Goal: Use online tool/utility: Use online tool/utility

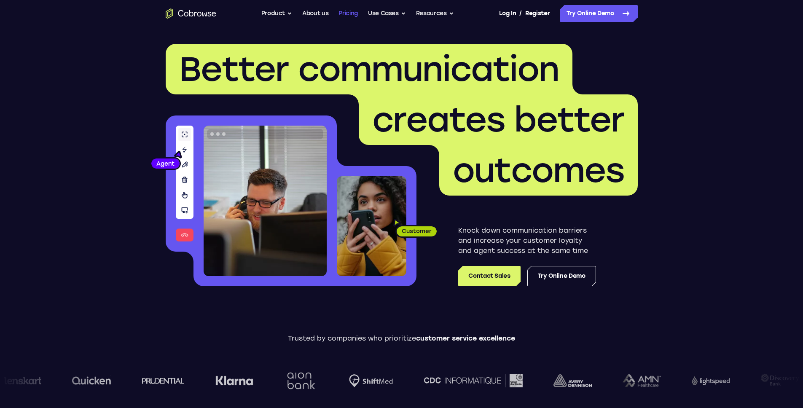
click at [344, 10] on link "Pricing" at bounding box center [348, 13] width 19 height 17
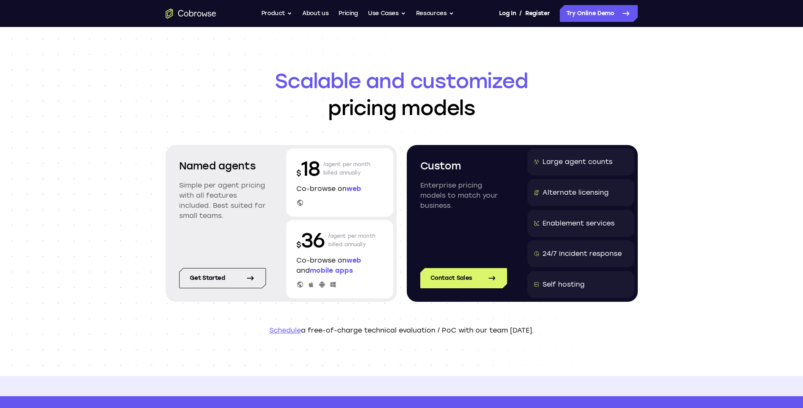
click at [126, 159] on div "Scalable and customized pricing models Named agents Simple per agent pricing wi…" at bounding box center [401, 201] width 803 height 349
click at [267, 15] on button "Product" at bounding box center [276, 13] width 31 height 17
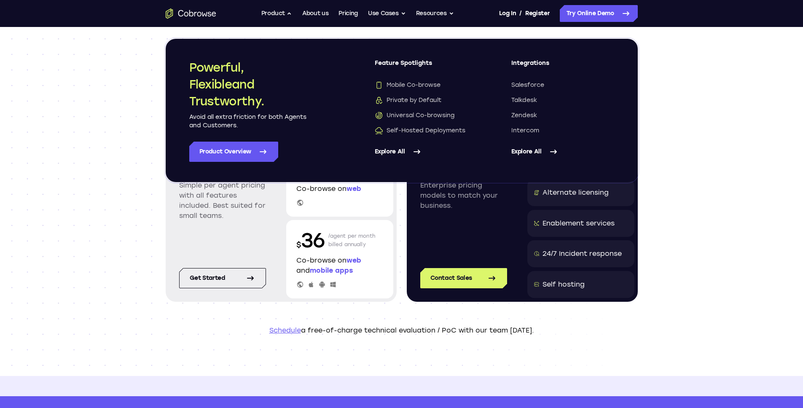
click at [274, 222] on div "Named agents Simple per agent pricing with all features included. Best suited f…" at bounding box center [222, 195] width 107 height 95
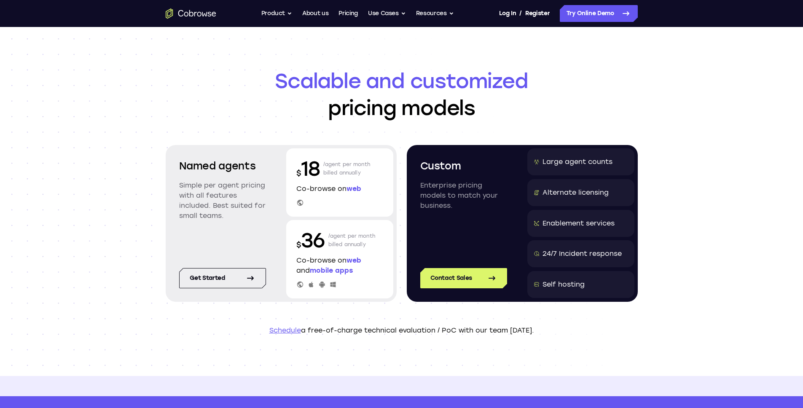
click at [352, 263] on span "web" at bounding box center [354, 260] width 15 height 8
click at [278, 232] on div "Named agents Simple per agent pricing with all features included. Best suited f…" at bounding box center [281, 223] width 231 height 157
click at [281, 8] on button "Product" at bounding box center [276, 13] width 31 height 17
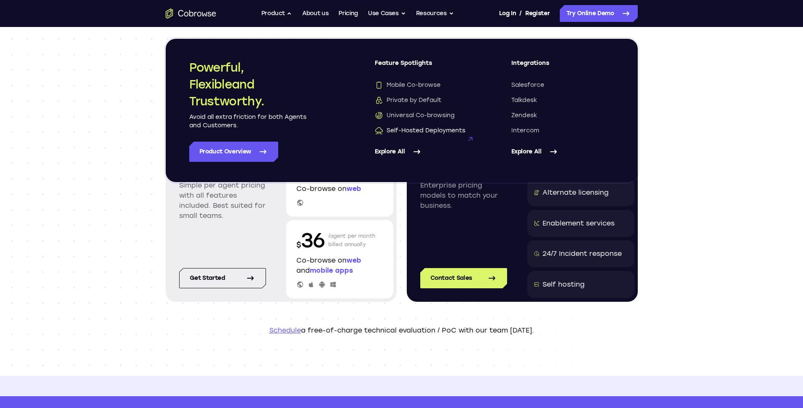
click at [417, 129] on span "Self-Hosted Deployments" at bounding box center [420, 130] width 91 height 8
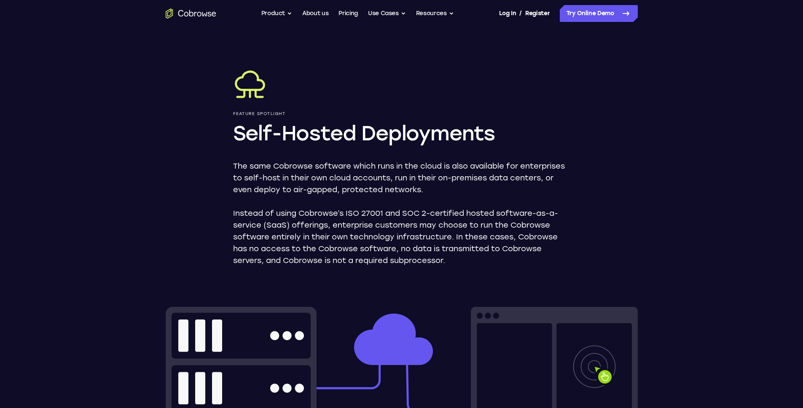
click at [193, 12] on icon "Go to the home page" at bounding box center [191, 13] width 51 height 10
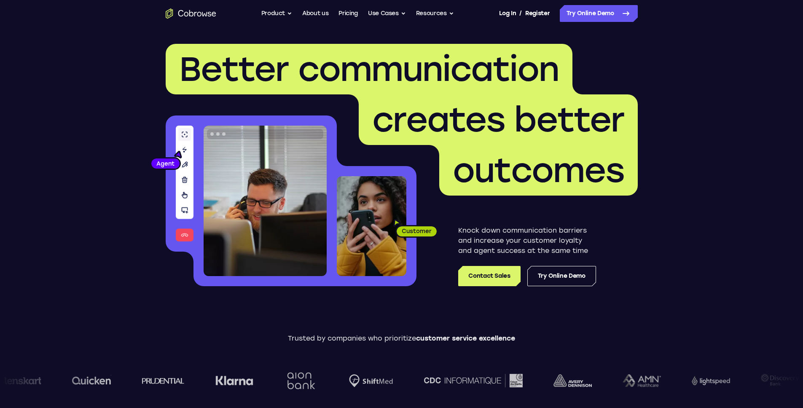
click at [302, 38] on header "Better communication creates better outcomes Customer Agent Agent Knock down co…" at bounding box center [402, 168] width 540 height 283
click at [392, 11] on button "Use Cases" at bounding box center [387, 13] width 38 height 17
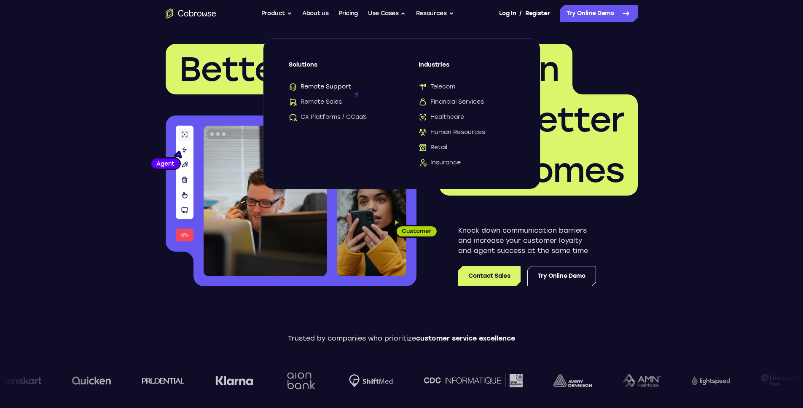
click at [314, 86] on span "Remote Support" at bounding box center [320, 87] width 62 height 8
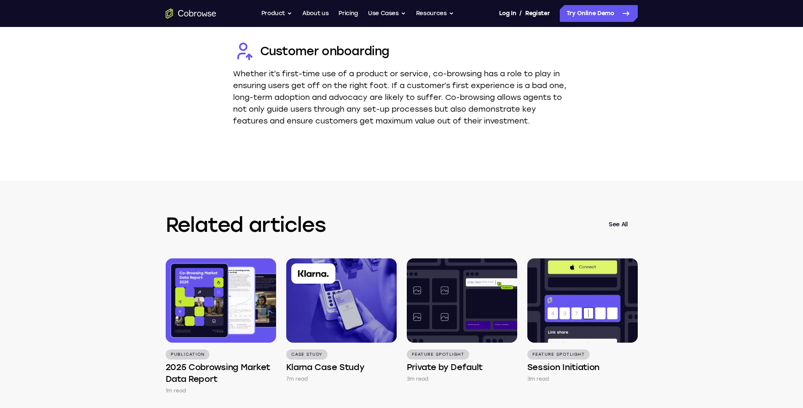
scroll to position [2474, 0]
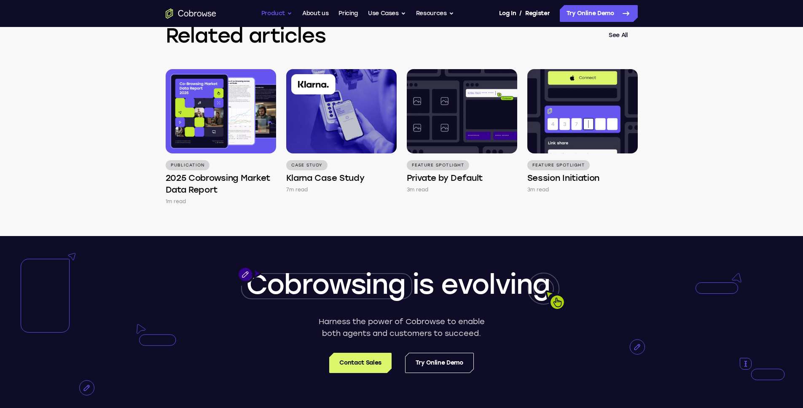
click at [270, 15] on button "Product" at bounding box center [276, 13] width 31 height 17
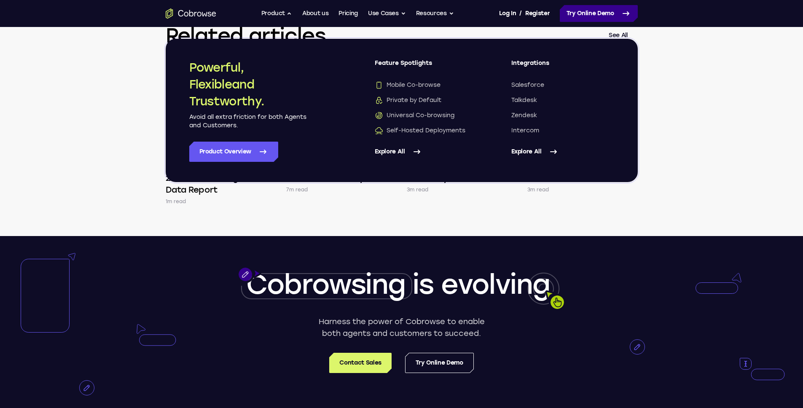
click at [570, 15] on link "Try Online Demo" at bounding box center [599, 13] width 78 height 17
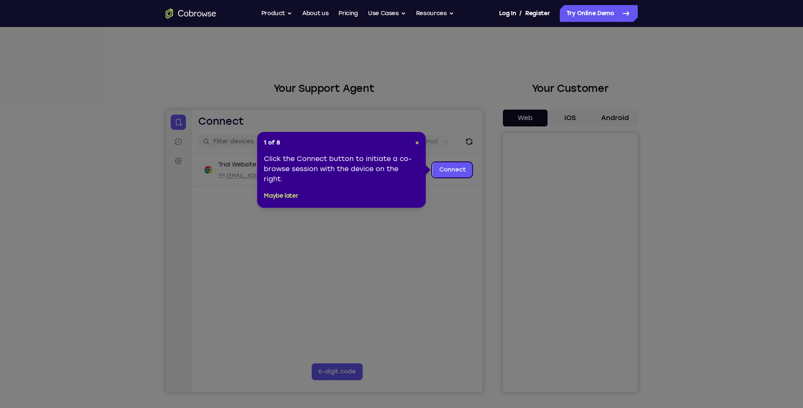
click at [417, 148] on div "1 of 8 × Click the Connect button to initiate a co-browse session with the devi…" at bounding box center [341, 170] width 169 height 76
click at [417, 142] on span "×" at bounding box center [417, 142] width 4 height 7
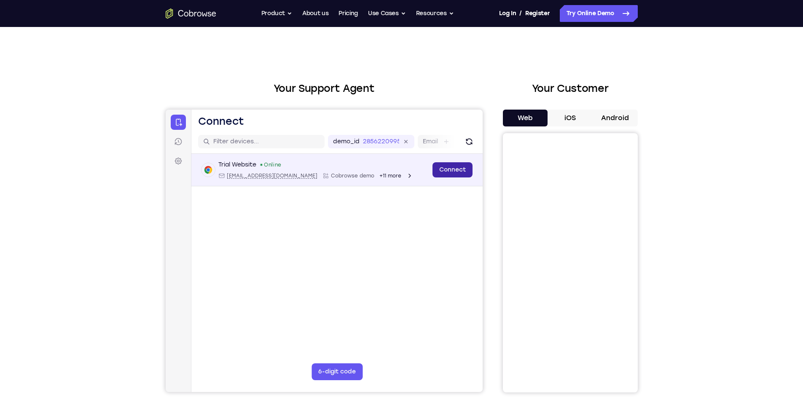
click at [452, 172] on link "Connect" at bounding box center [452, 169] width 40 height 15
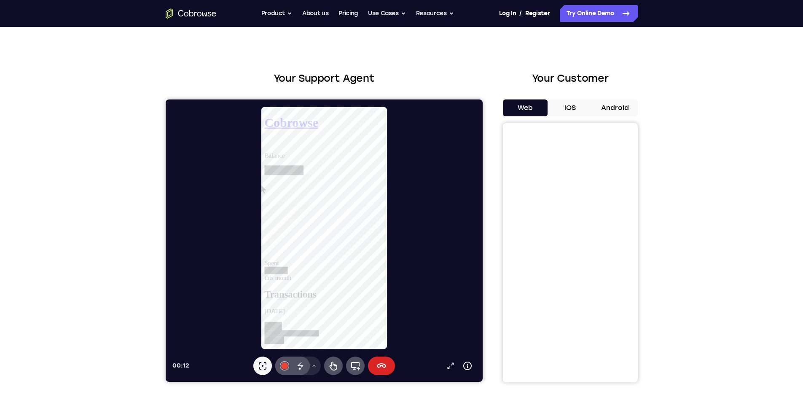
click at [386, 363] on button "End session" at bounding box center [381, 366] width 27 height 19
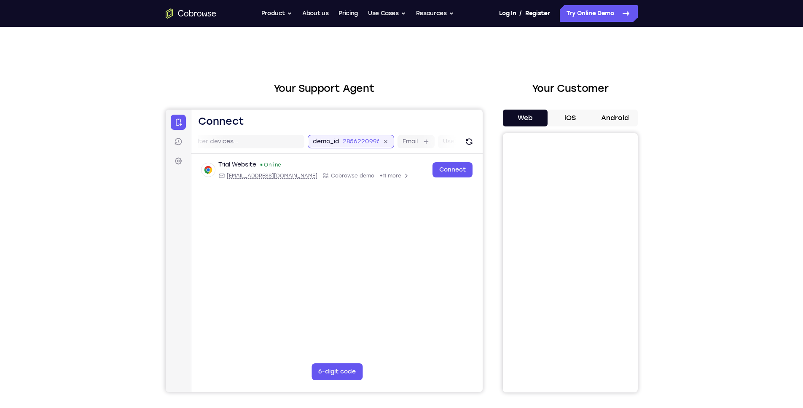
click at [382, 140] on div "demo_id 2856220995" at bounding box center [350, 141] width 86 height 13
click at [339, 140] on input "2856220995" at bounding box center [336, 141] width 36 height 8
click at [388, 86] on h2 "Your Support Agent" at bounding box center [324, 88] width 317 height 15
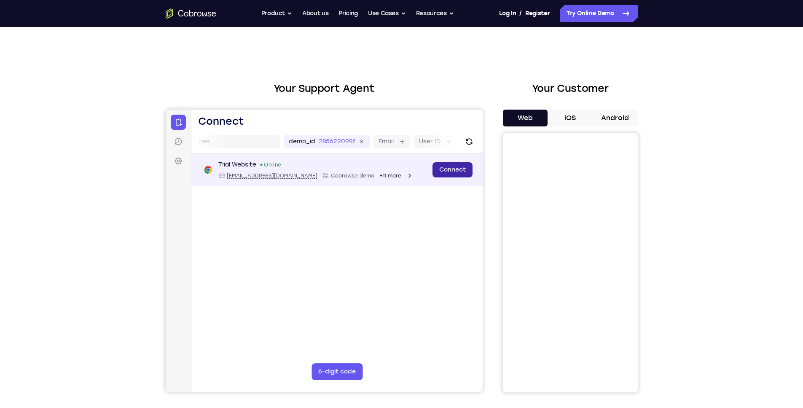
click at [442, 172] on link "Connect" at bounding box center [452, 169] width 40 height 15
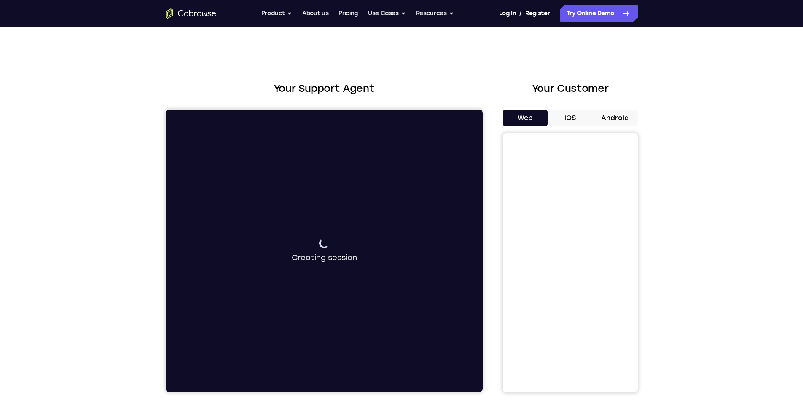
click at [442, 172] on div "Connecting to device Creating session" at bounding box center [323, 251] width 317 height 282
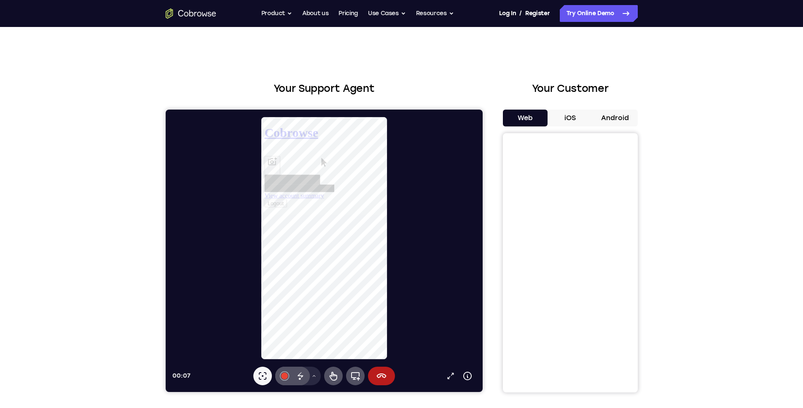
scroll to position [7, 0]
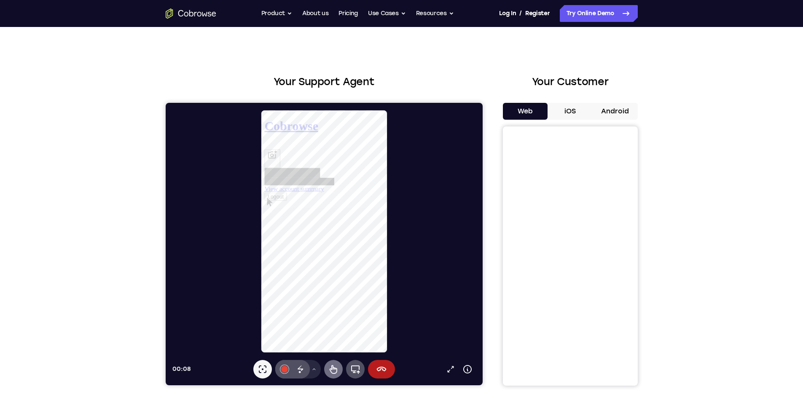
click at [339, 371] on button "Remote control" at bounding box center [333, 369] width 19 height 19
click at [331, 207] on div "View account summary Logout" at bounding box center [328, 178] width 128 height 55
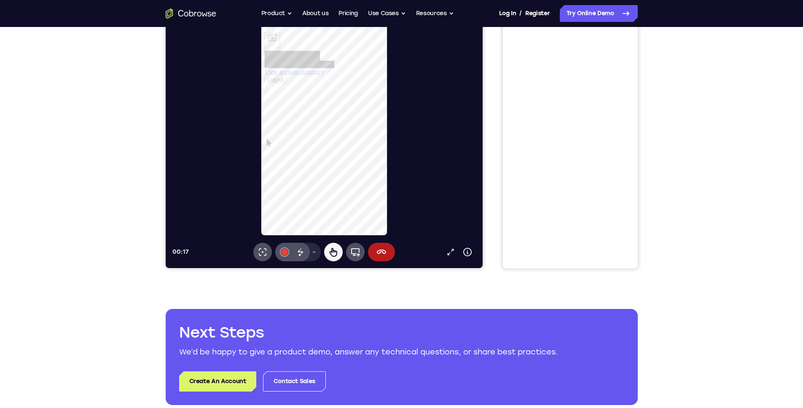
scroll to position [0, 0]
